Goal: Information Seeking & Learning: Compare options

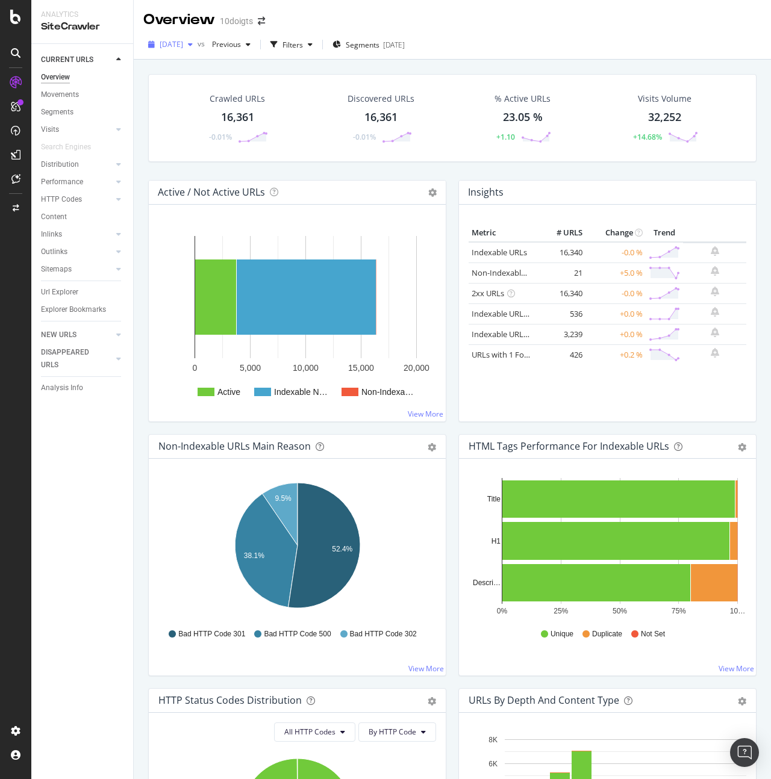
click at [183, 46] on span "[DATE]" at bounding box center [171, 44] width 23 height 10
click at [212, 105] on div "[DATE]" at bounding box center [201, 110] width 80 height 11
click at [183, 49] on span "[DATE]" at bounding box center [171, 44] width 23 height 10
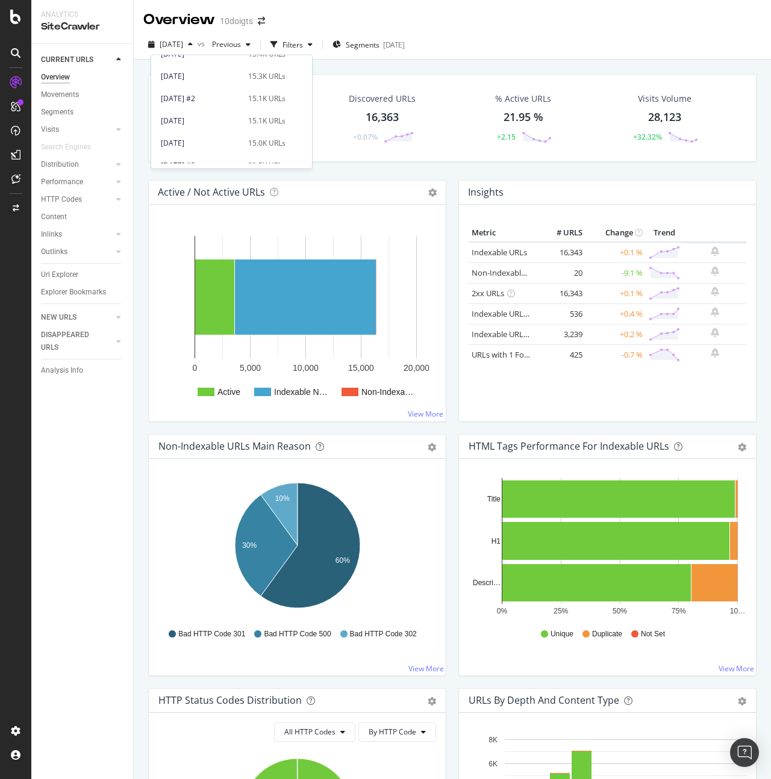
scroll to position [342, 0]
click at [218, 105] on div "[DATE] #2 15.1K URLs" at bounding box center [231, 99] width 161 height 17
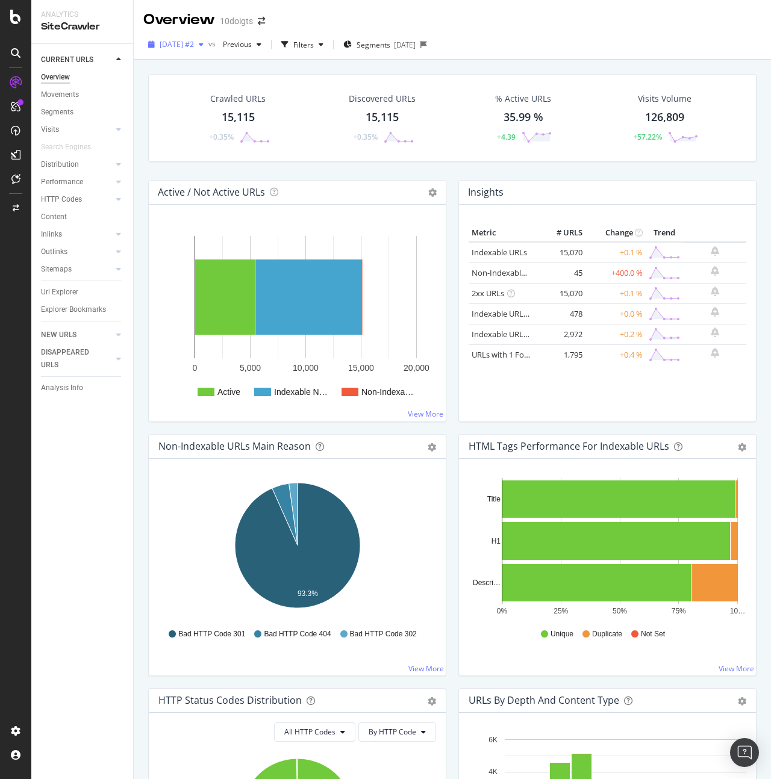
click at [194, 46] on span "[DATE] #2" at bounding box center [177, 44] width 34 height 10
click at [211, 91] on div "[DATE]" at bounding box center [201, 88] width 80 height 11
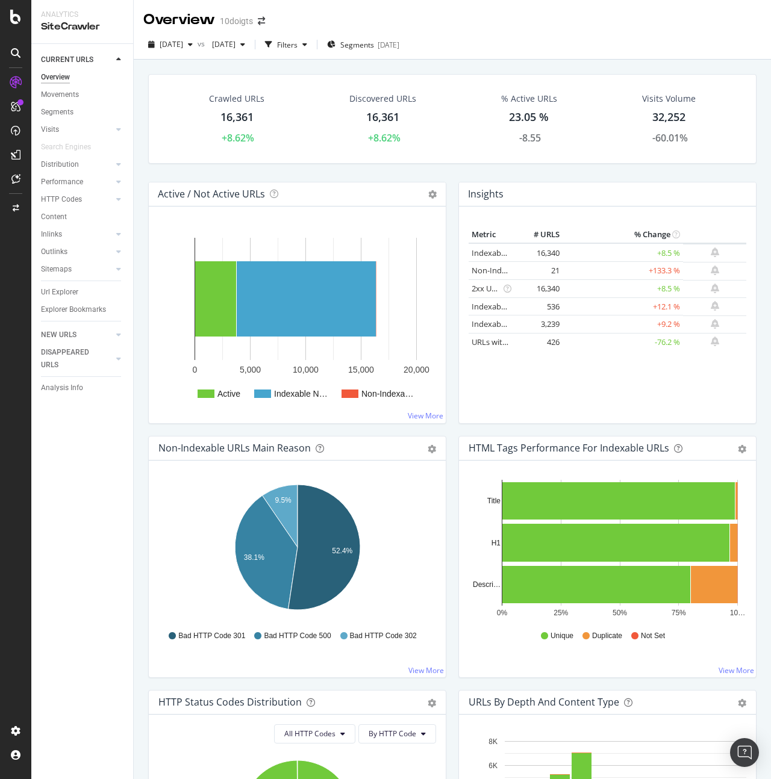
click at [672, 120] on div "32,252" at bounding box center [668, 118] width 33 height 16
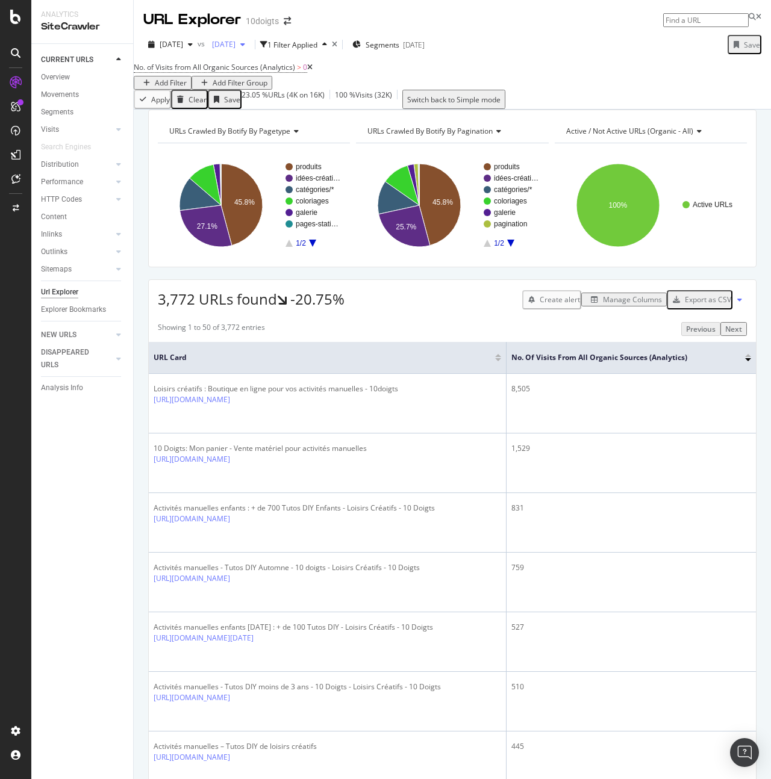
click at [235, 45] on span "[DATE]" at bounding box center [221, 44] width 28 height 10
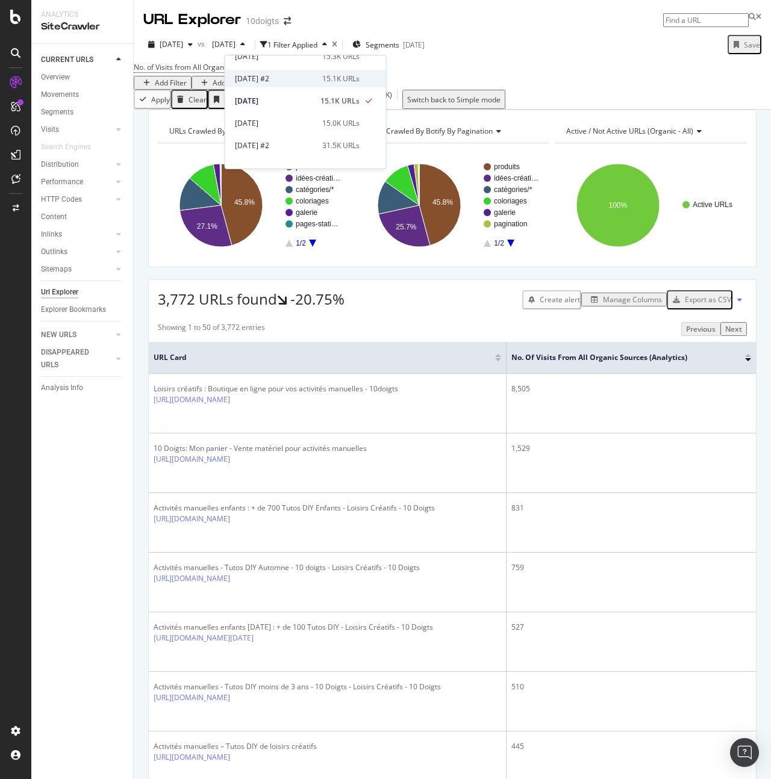
click at [285, 83] on div "[DATE] #2" at bounding box center [275, 78] width 80 height 11
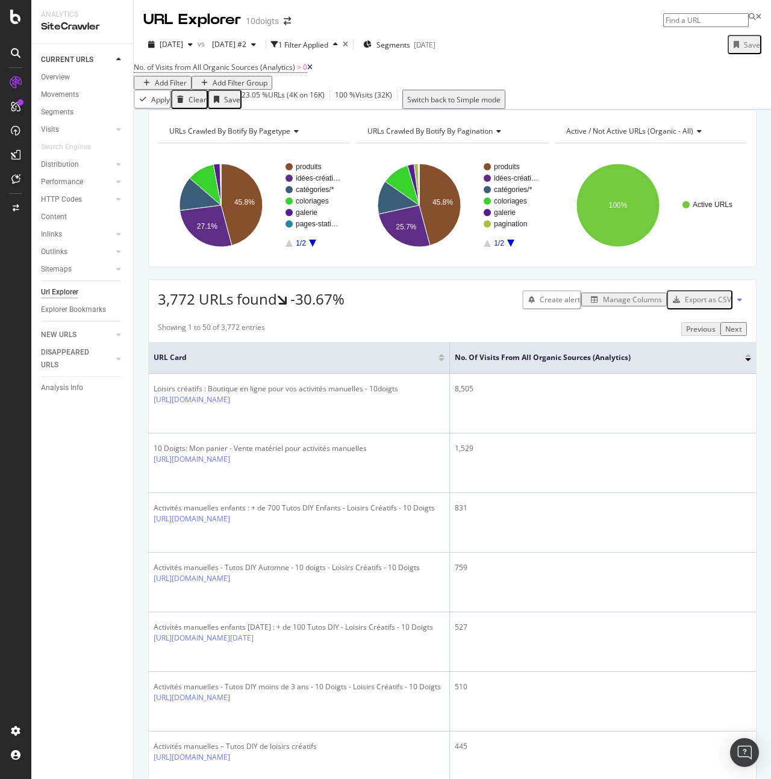
click at [613, 305] on div "Manage Columns" at bounding box center [632, 300] width 59 height 10
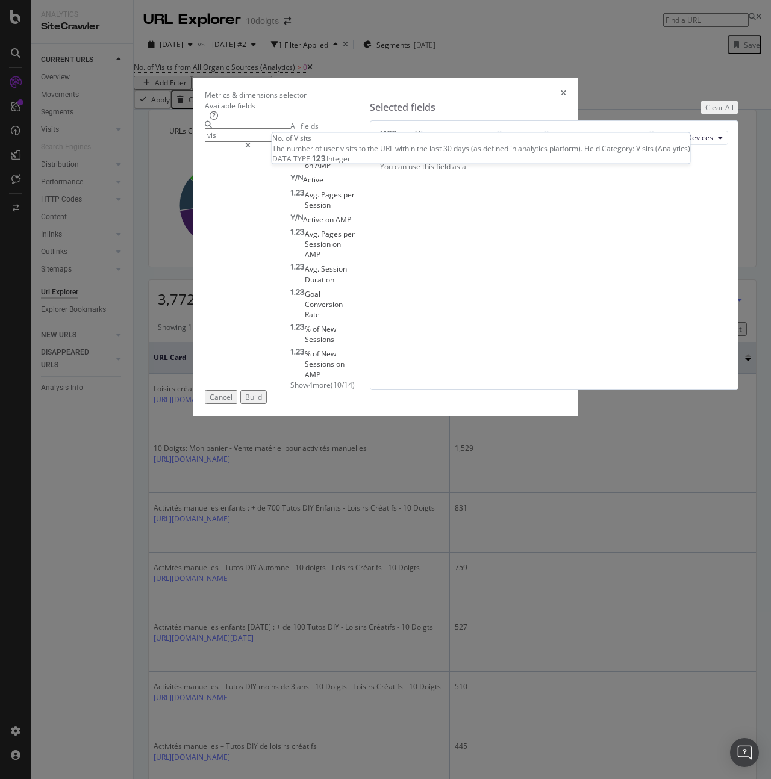
type input "visi"
click at [290, 146] on div "No. of Visits" at bounding box center [318, 141] width 56 height 10
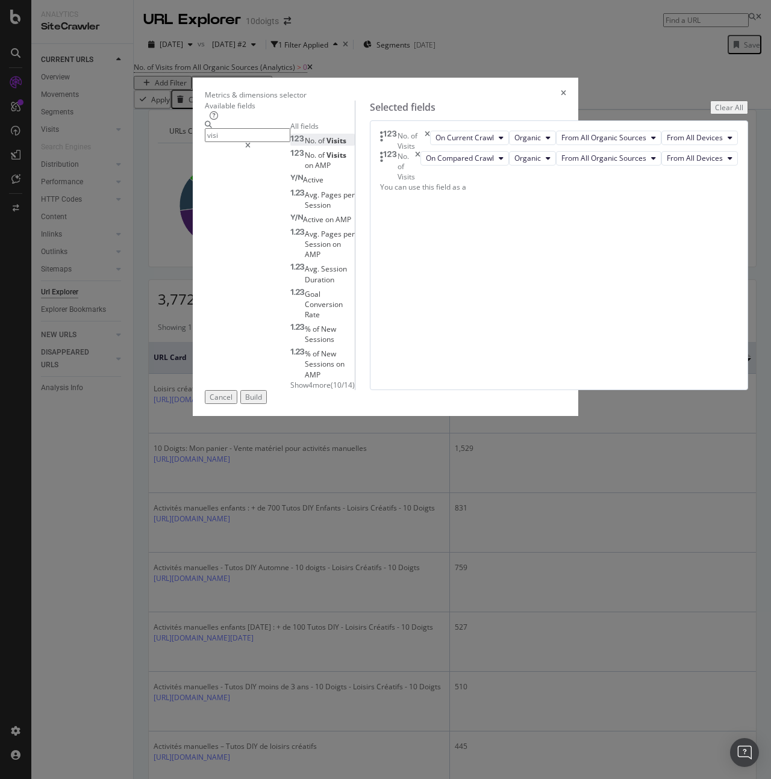
click at [262, 402] on div "Build" at bounding box center [253, 397] width 17 height 10
